Goal: Information Seeking & Learning: Learn about a topic

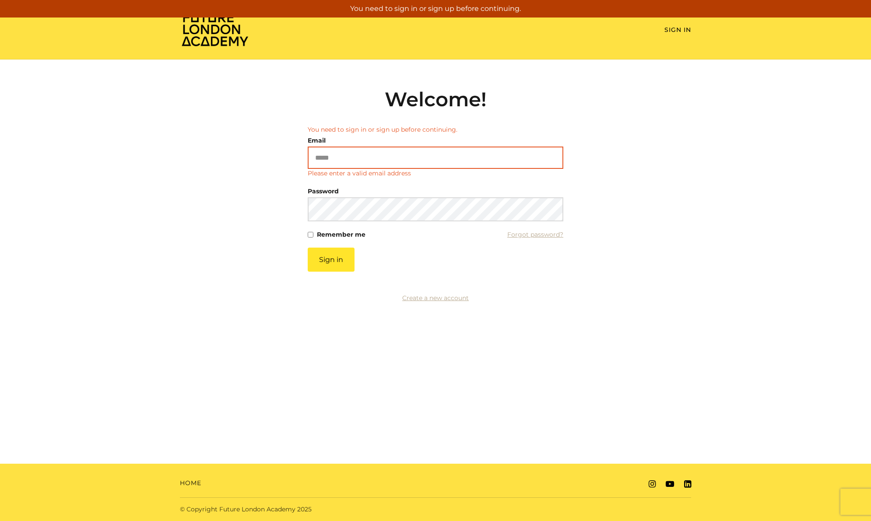
click at [411, 158] on input "Email" at bounding box center [436, 158] width 256 height 22
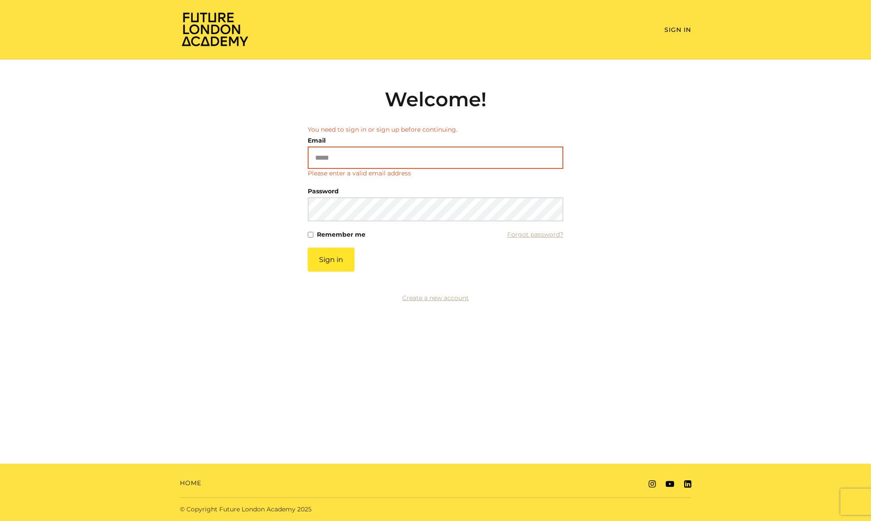
type input "**********"
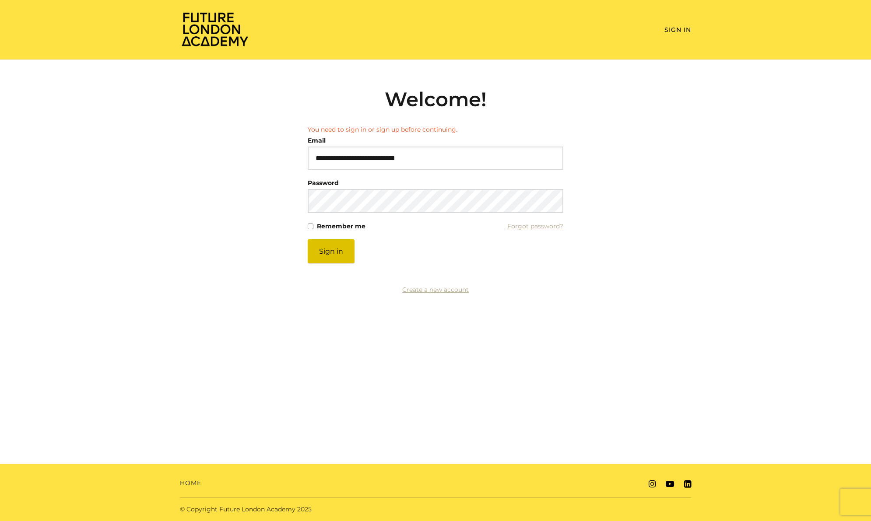
click at [334, 253] on button "Sign in" at bounding box center [331, 251] width 47 height 24
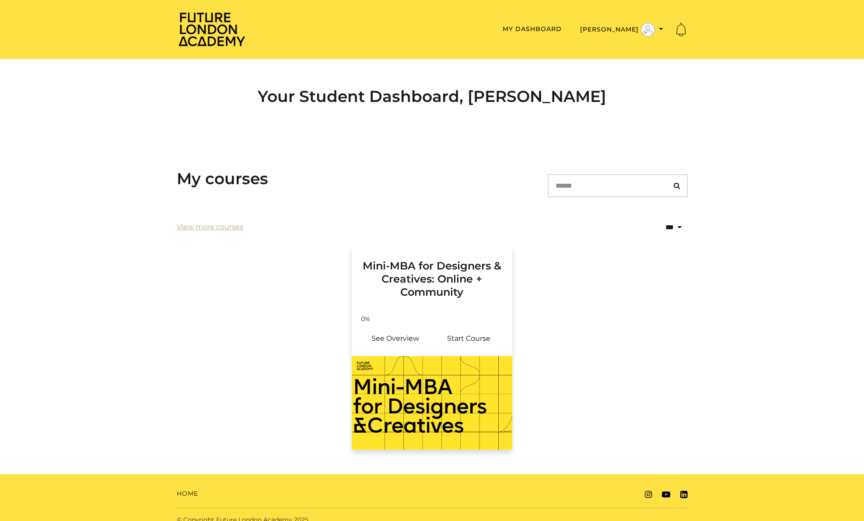
click at [462, 288] on h3 "Mini-MBA for Designers & Creatives: Online + Community" at bounding box center [432, 272] width 140 height 53
